Goal: Task Accomplishment & Management: Manage account settings

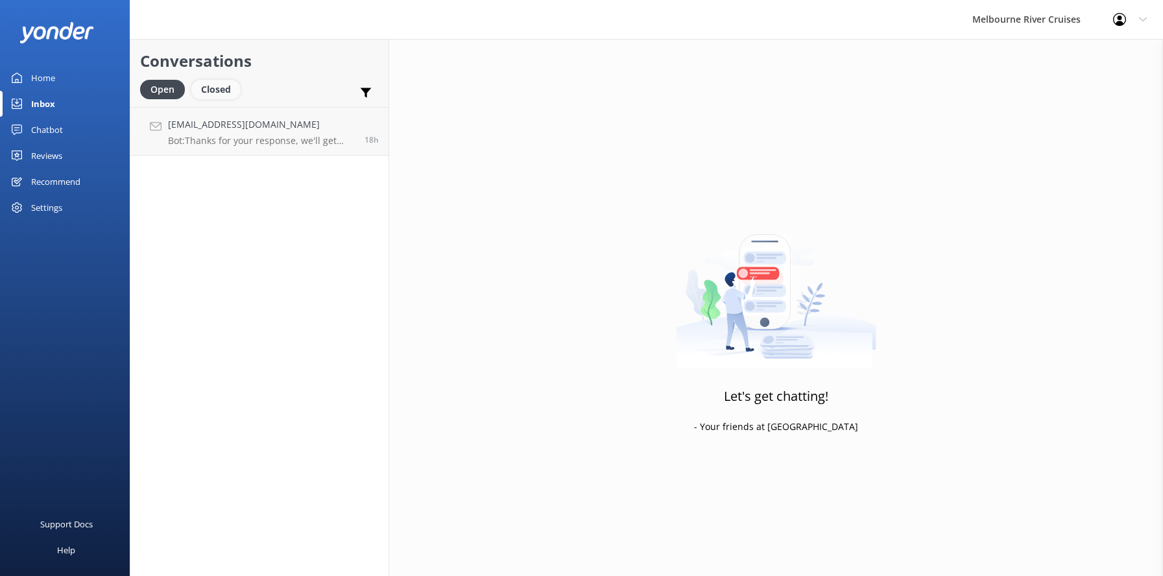
click at [225, 86] on div "Closed" at bounding box center [215, 89] width 49 height 19
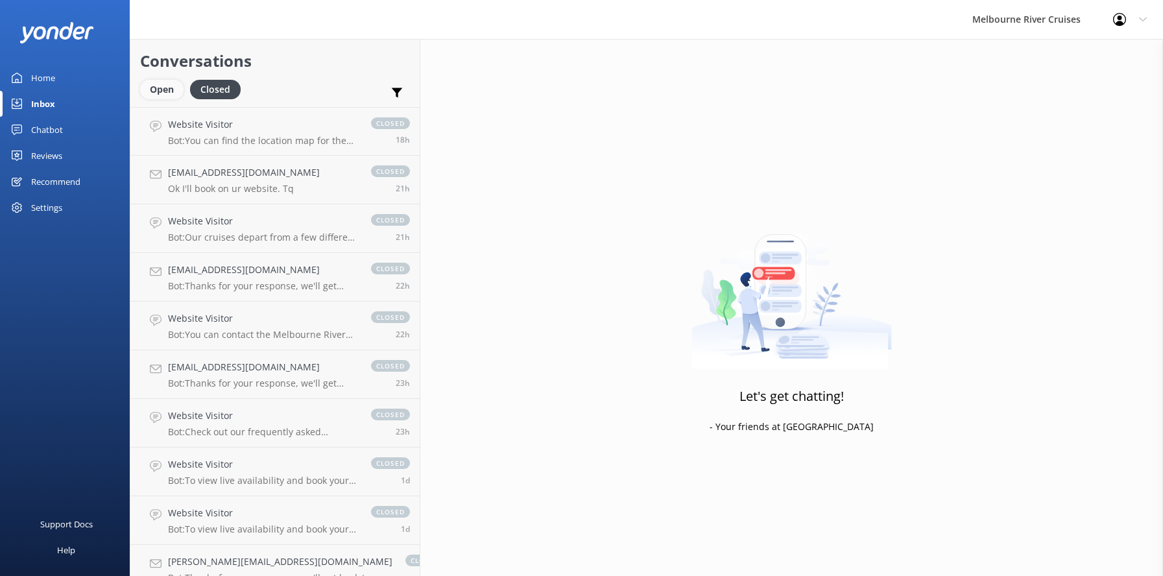
click at [160, 89] on div "Open" at bounding box center [161, 89] width 43 height 19
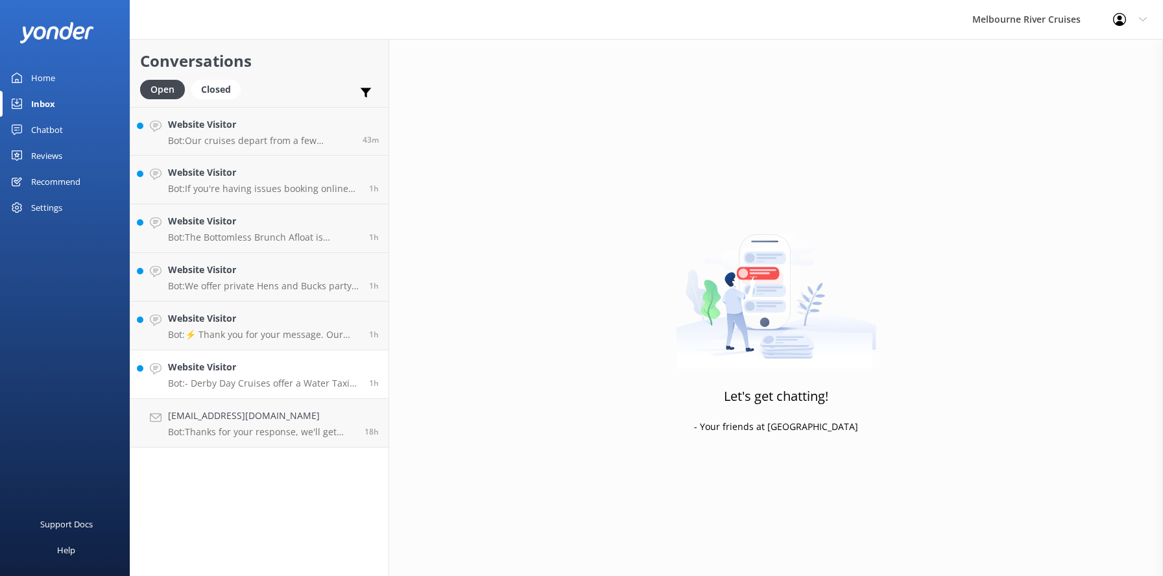
click at [204, 371] on h4 "Website Visitor" at bounding box center [263, 367] width 191 height 14
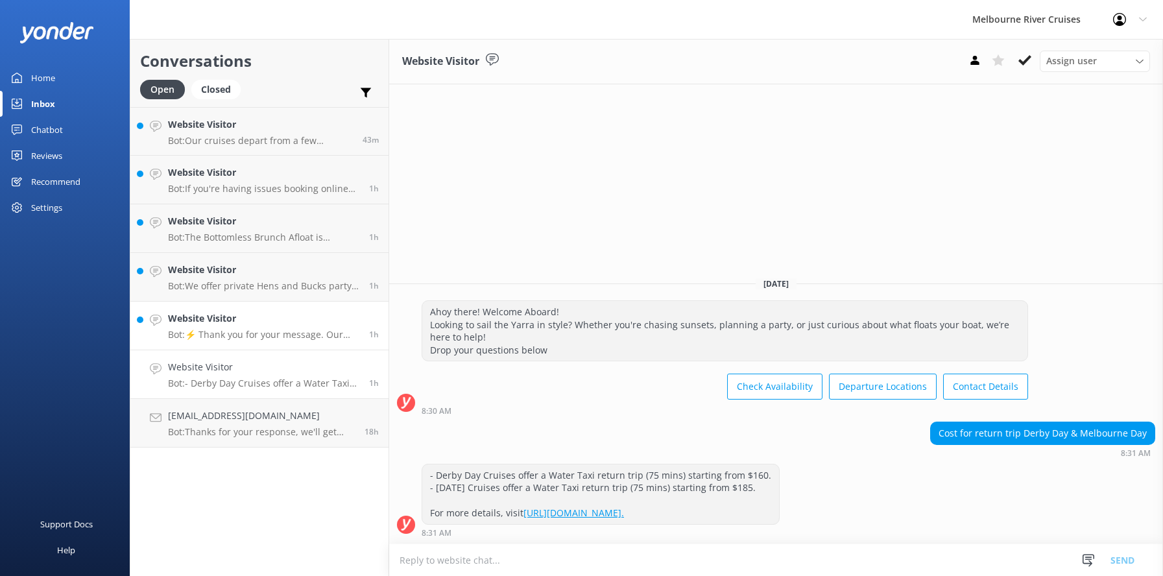
click at [212, 321] on h4 "Website Visitor" at bounding box center [263, 318] width 191 height 14
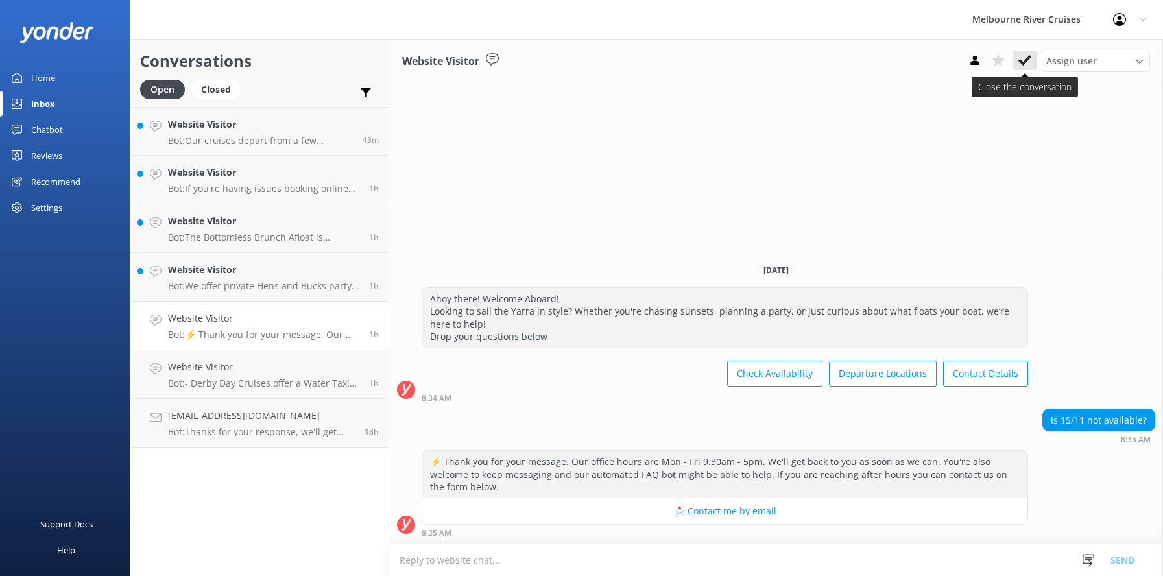
click at [1023, 60] on icon at bounding box center [1025, 60] width 13 height 13
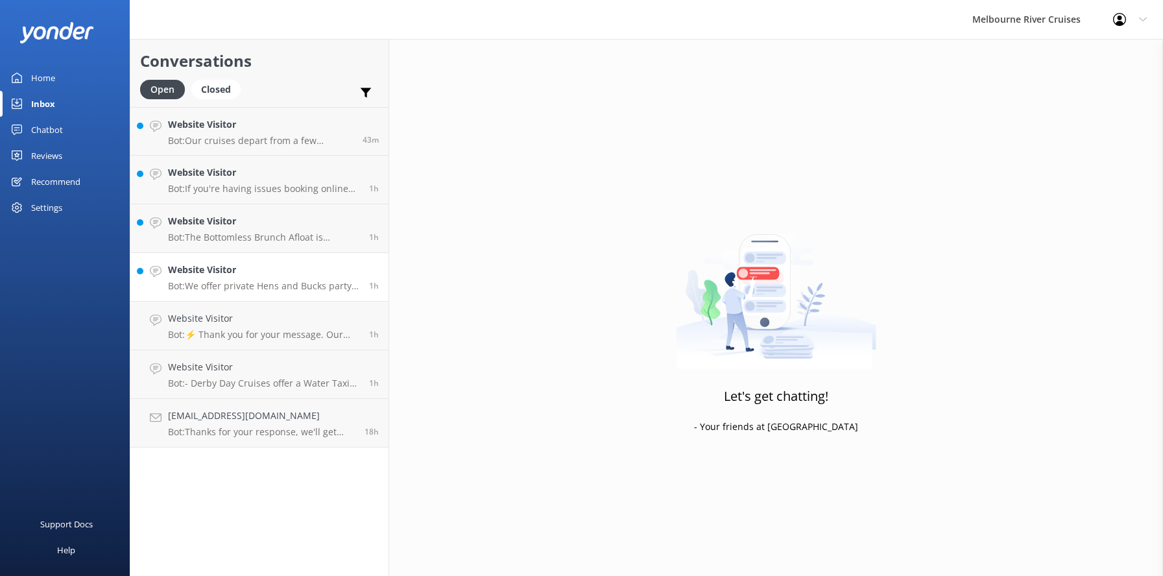
click at [211, 273] on h4 "Website Visitor" at bounding box center [263, 270] width 191 height 14
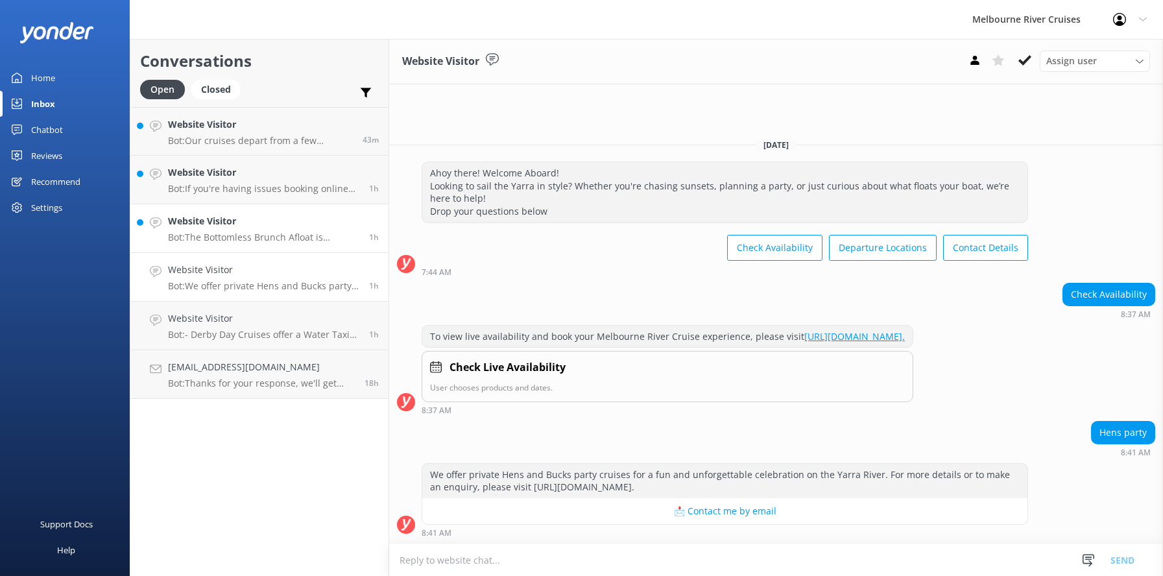
click at [207, 228] on h4 "Website Visitor" at bounding box center [263, 221] width 191 height 14
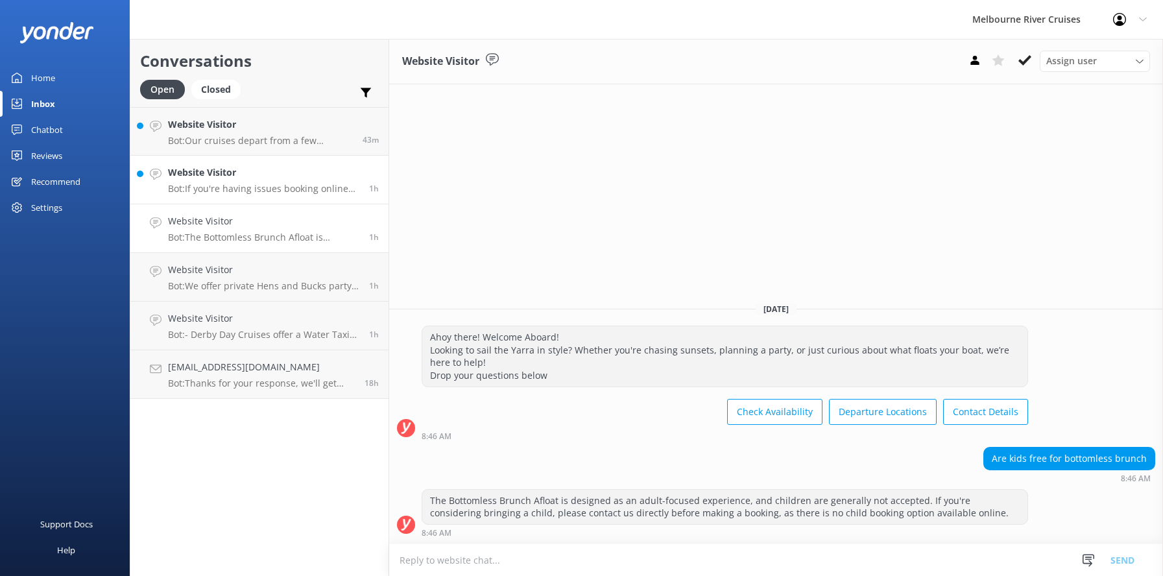
click at [221, 169] on h4 "Website Visitor" at bounding box center [263, 172] width 191 height 14
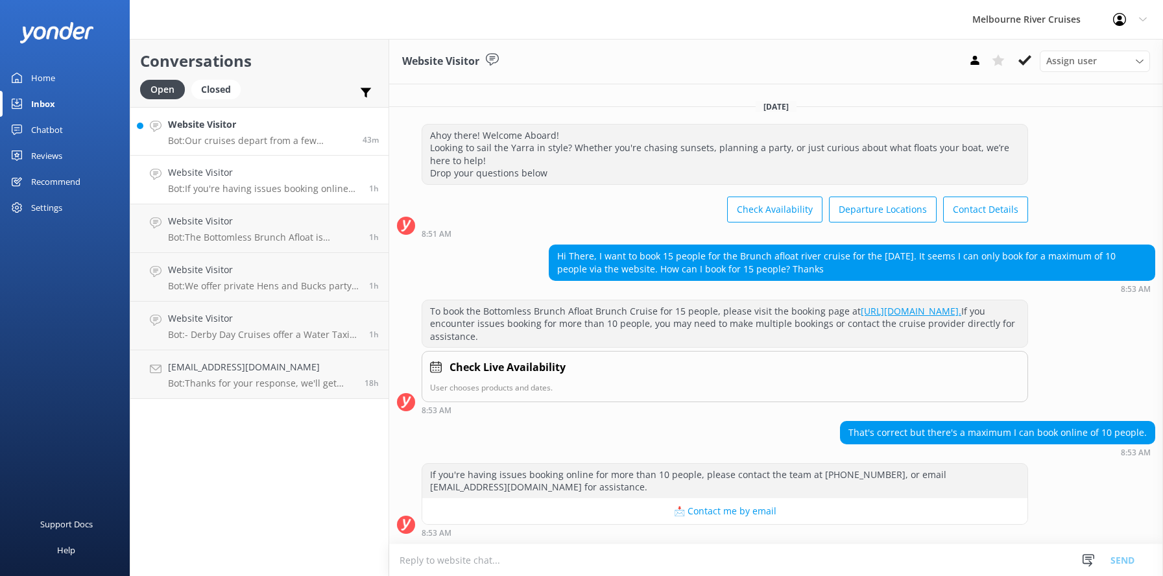
click at [212, 128] on h4 "Website Visitor" at bounding box center [260, 124] width 185 height 14
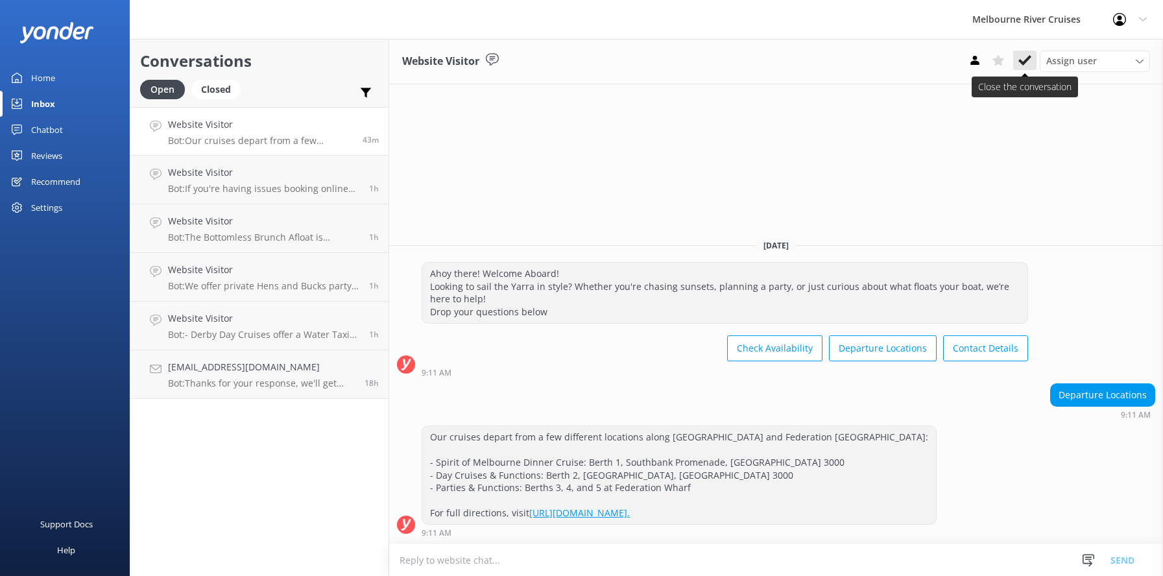
click at [1027, 62] on use at bounding box center [1025, 60] width 13 height 10
